Goal: Navigation & Orientation: Find specific page/section

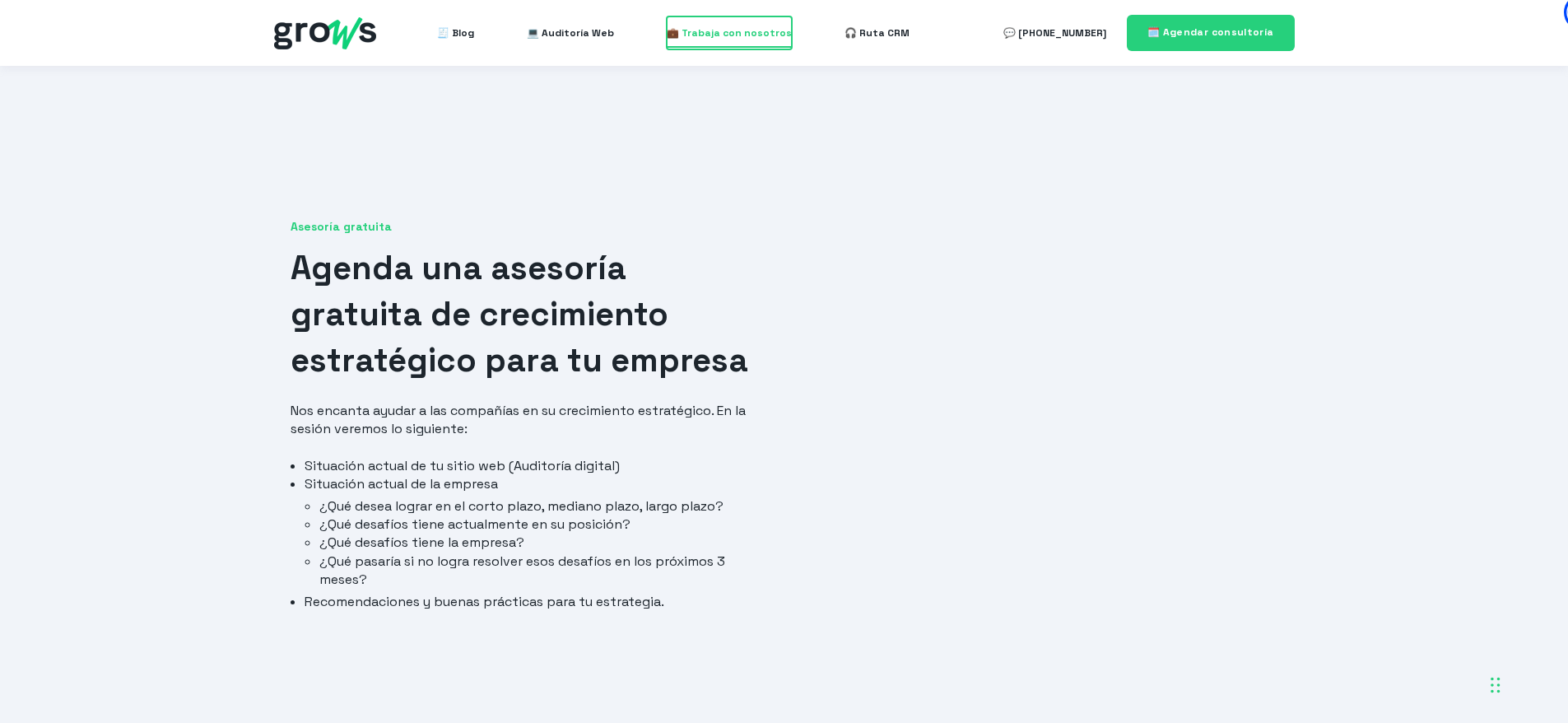
click at [718, 35] on span "💼 Trabaja con nosotros" at bounding box center [729, 33] width 125 height 33
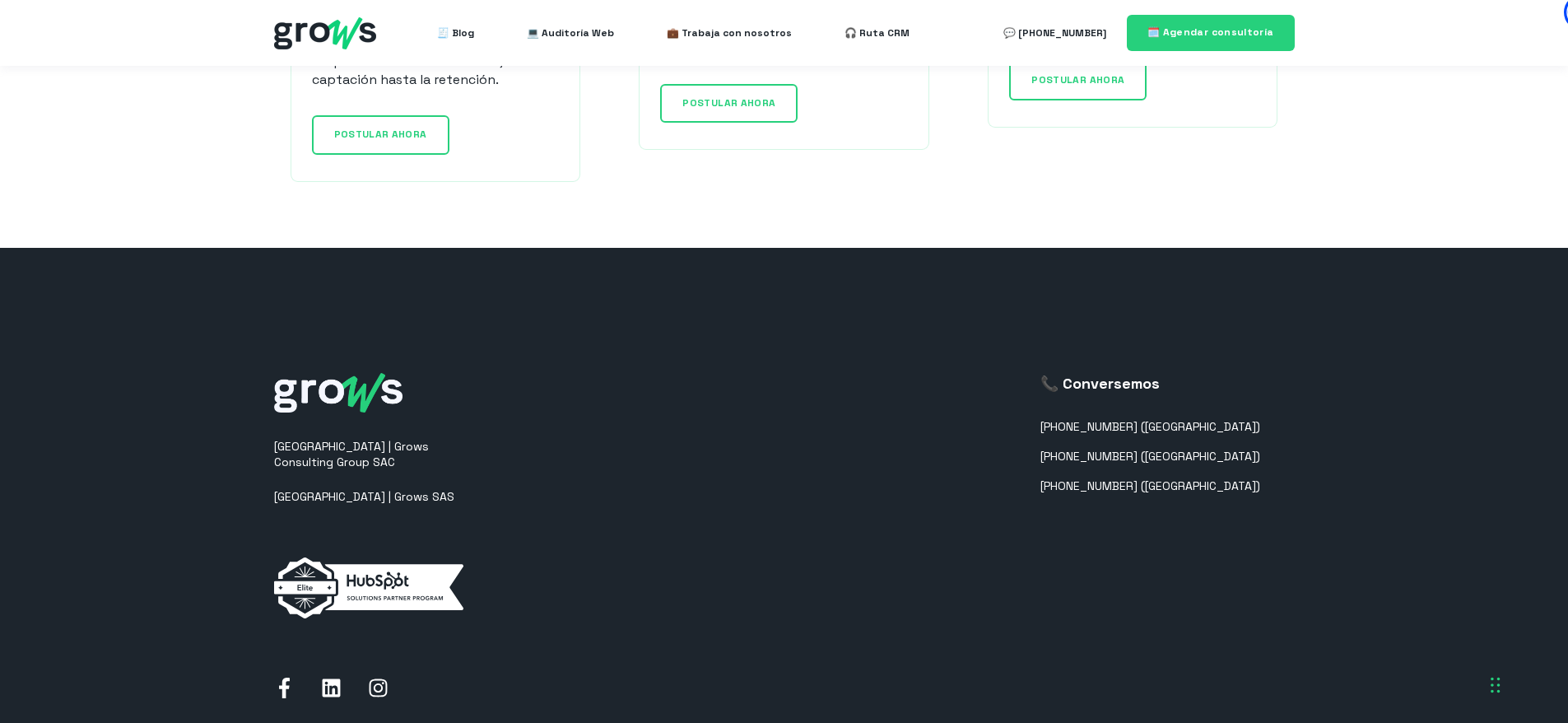
scroll to position [1743, 0]
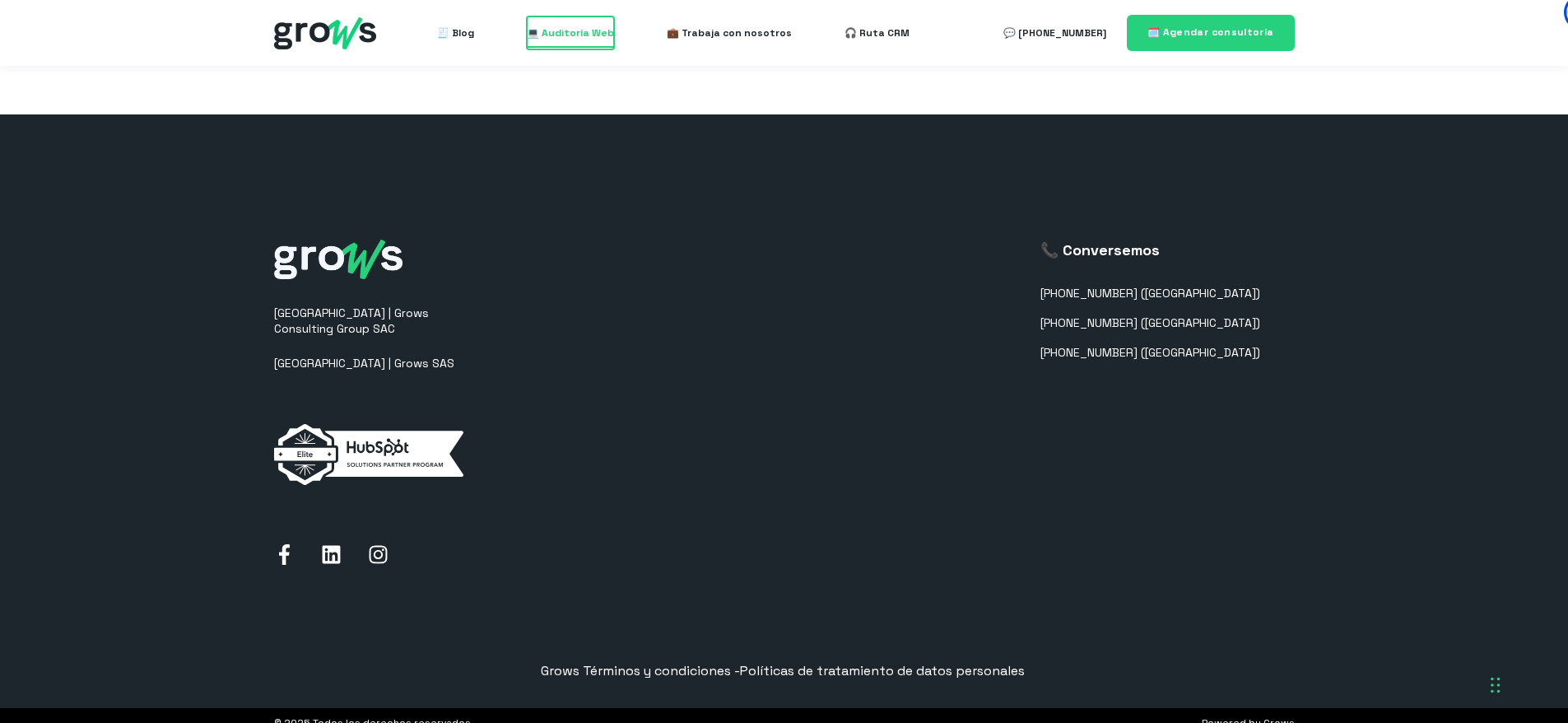
click at [546, 39] on span "💻 Auditoría Web" at bounding box center [570, 33] width 87 height 33
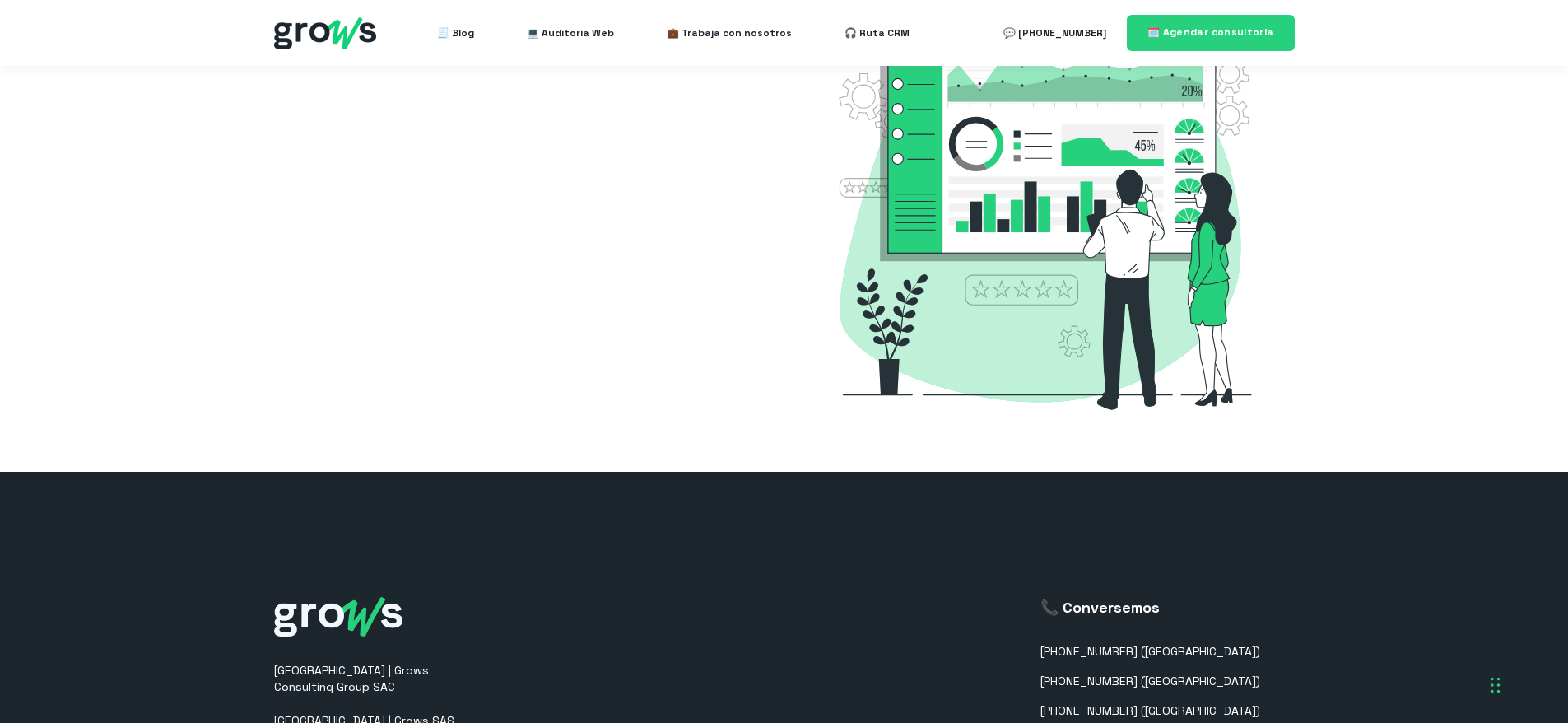
select select "PE"
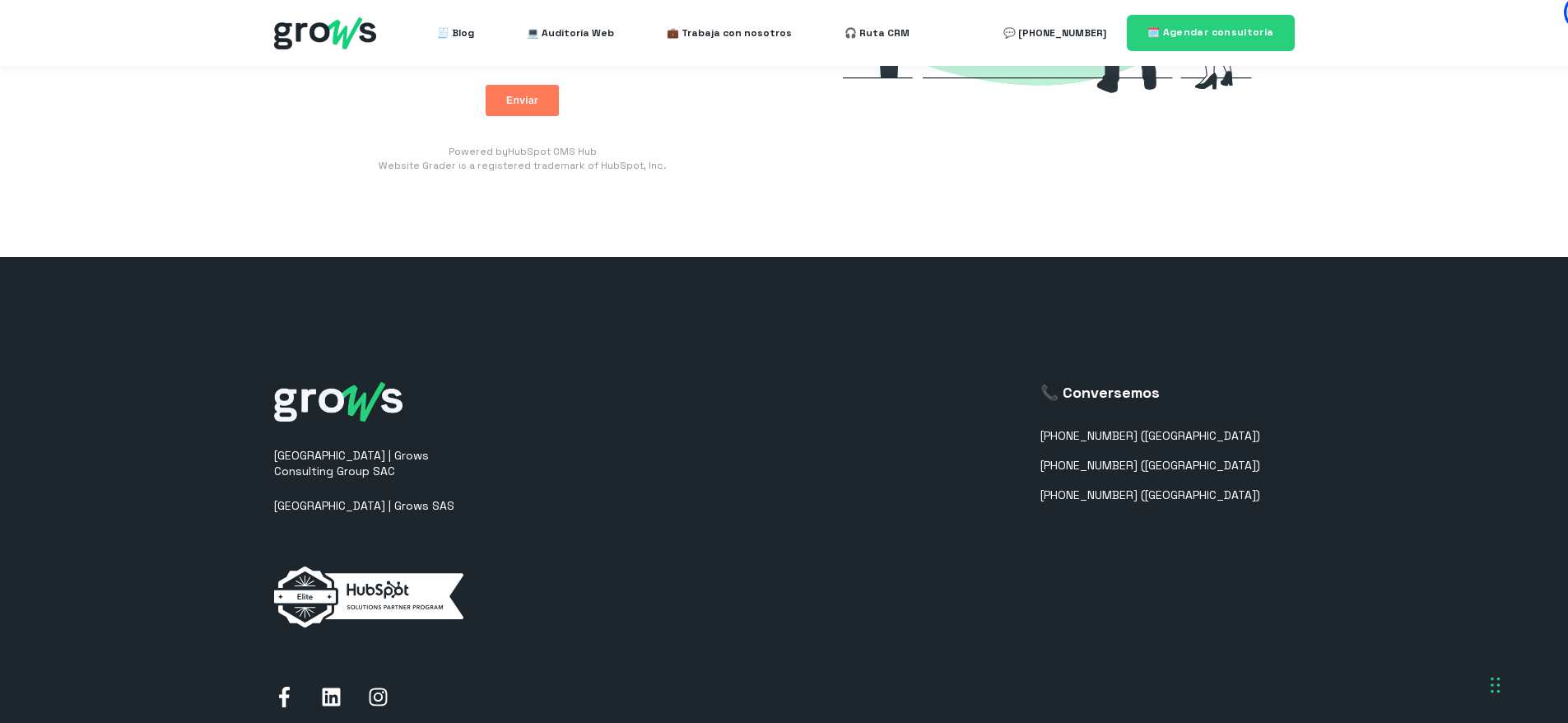
scroll to position [197, 0]
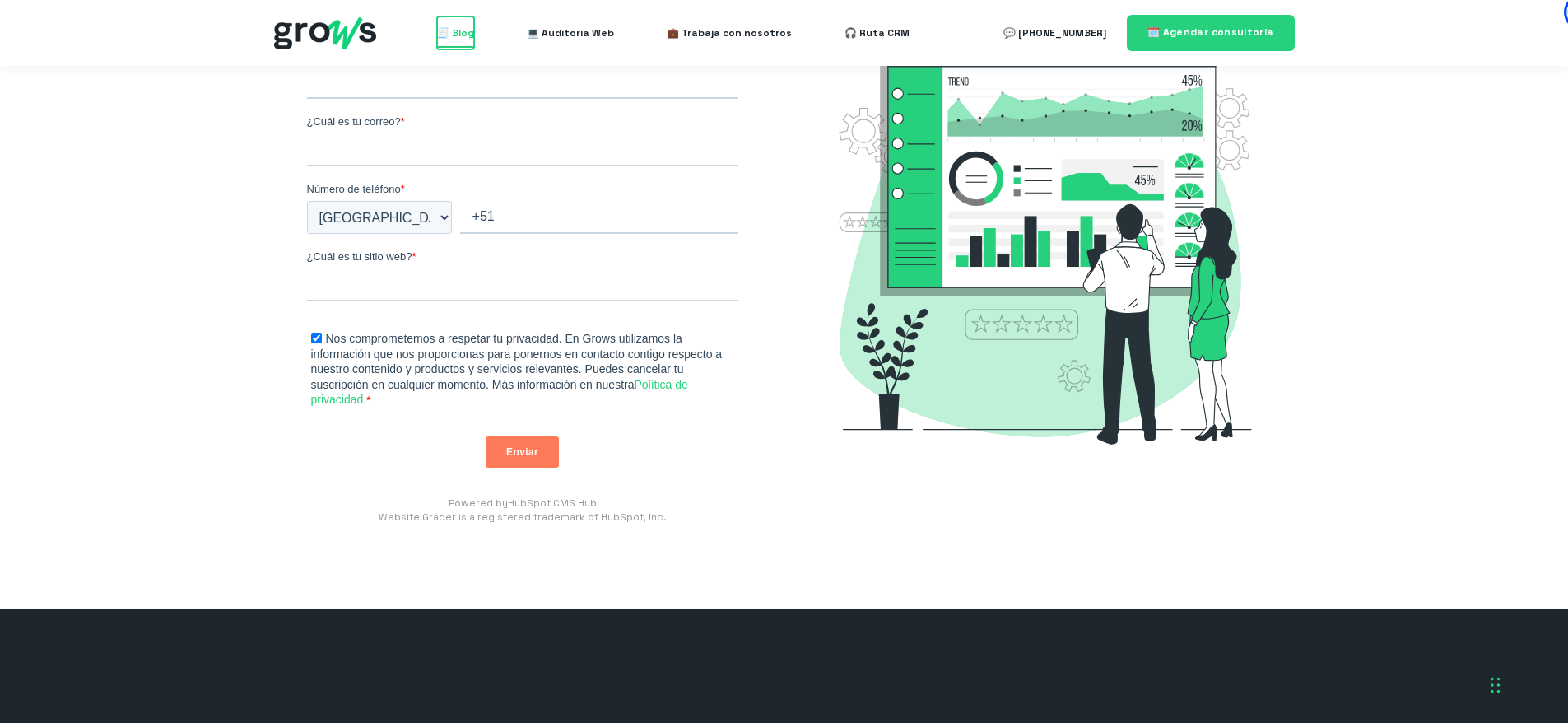
click at [465, 45] on span "🧾 Blog" at bounding box center [455, 33] width 37 height 33
